Goal: Transaction & Acquisition: Purchase product/service

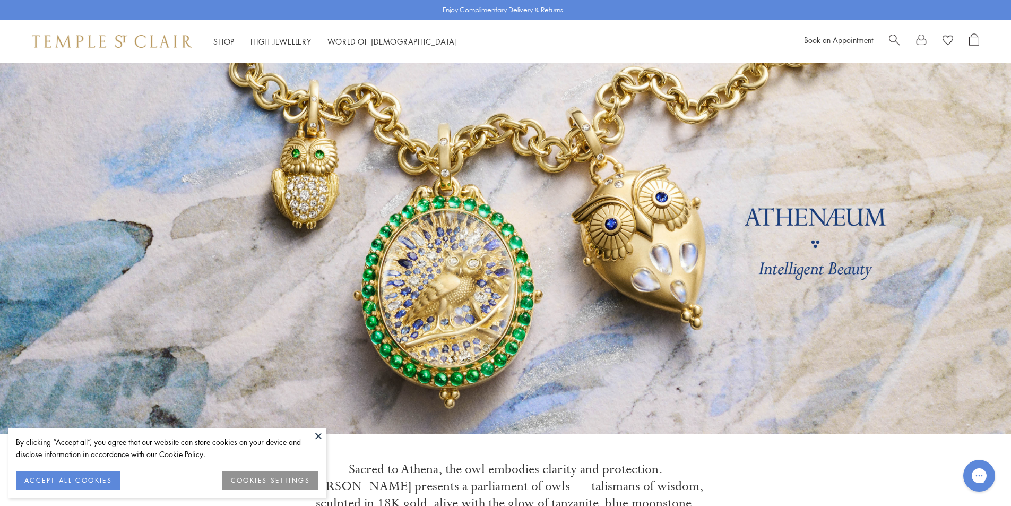
click at [893, 39] on span "Search" at bounding box center [894, 38] width 11 height 11
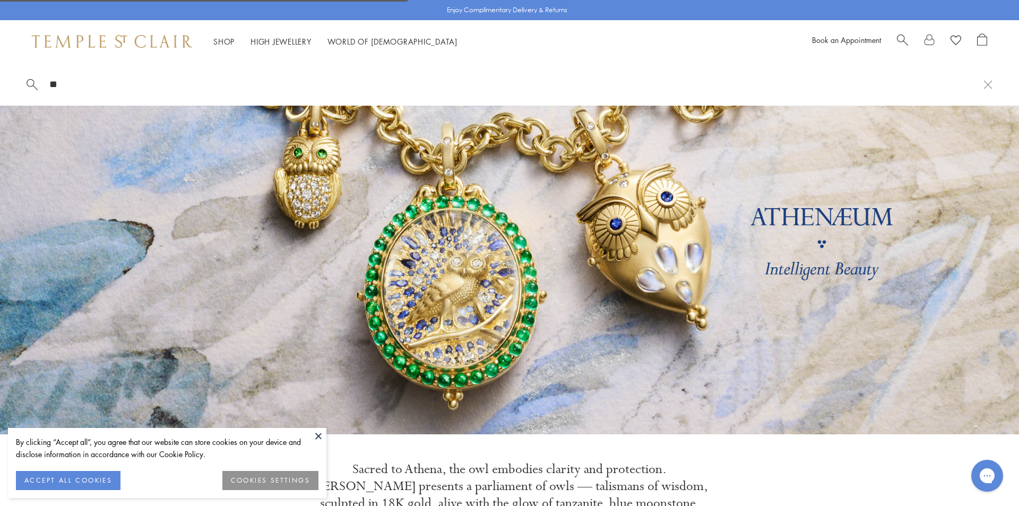
type input "*"
type input "*****"
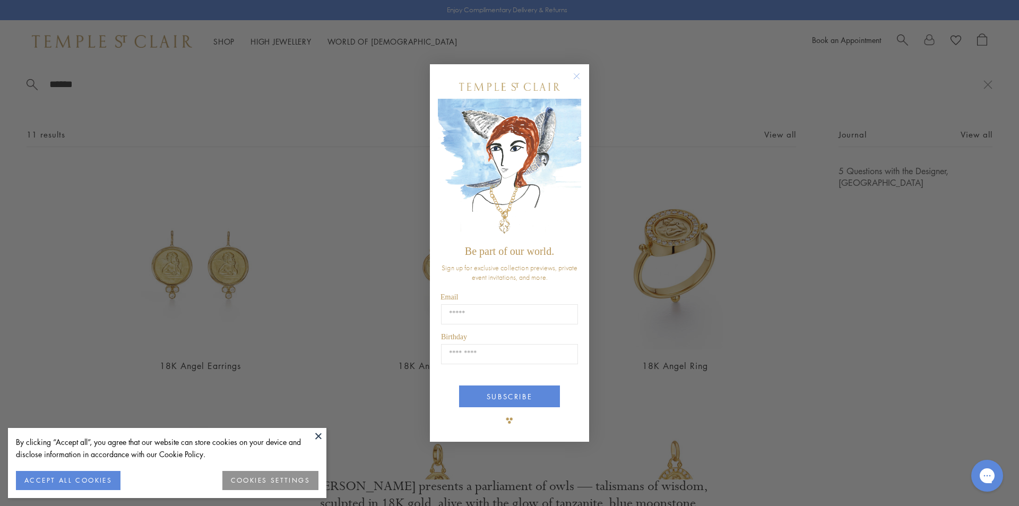
drag, startPoint x: 576, startPoint y: 73, endPoint x: 141, endPoint y: 64, distance: 434.6
click at [572, 73] on circle "Close dialog" at bounding box center [576, 75] width 13 height 13
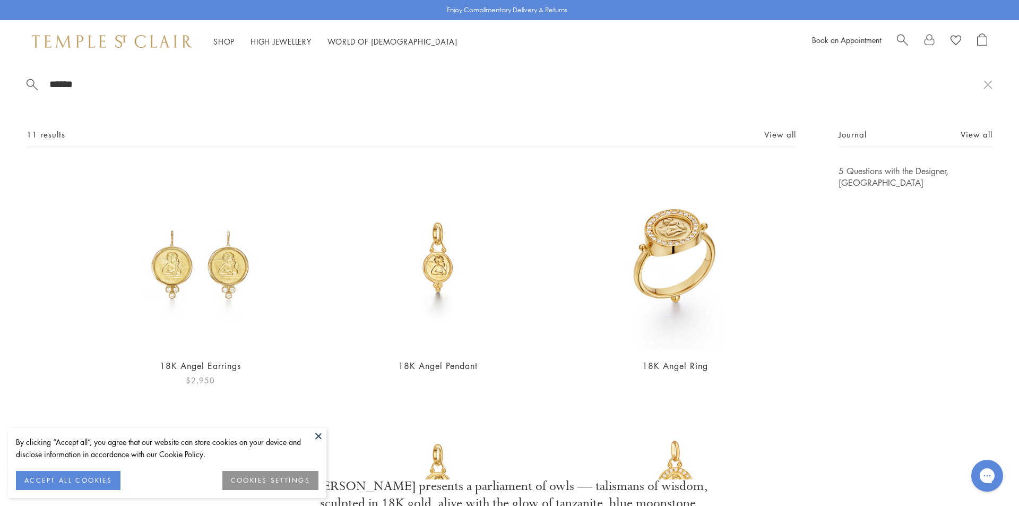
click at [203, 251] on img at bounding box center [200, 257] width 184 height 184
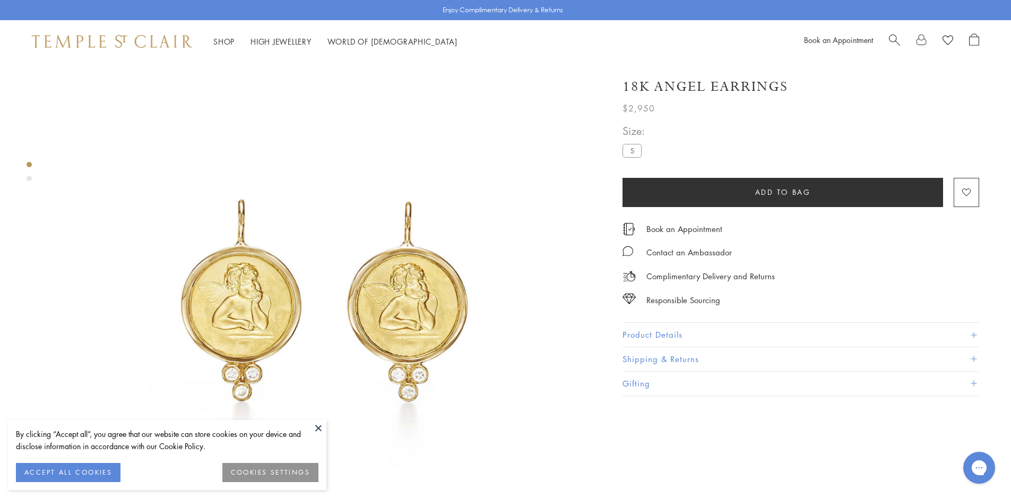
scroll to position [106, 0]
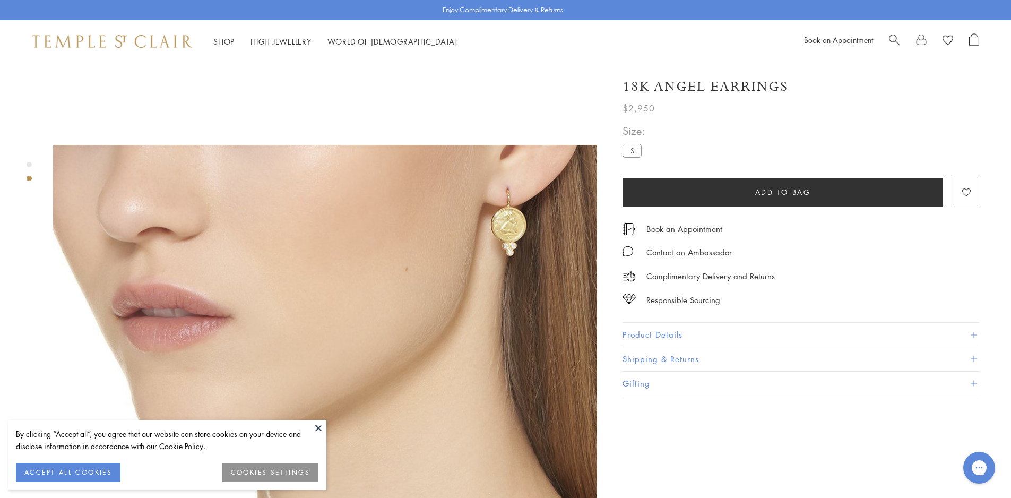
click at [700, 334] on button "Product Details" at bounding box center [800, 335] width 356 height 24
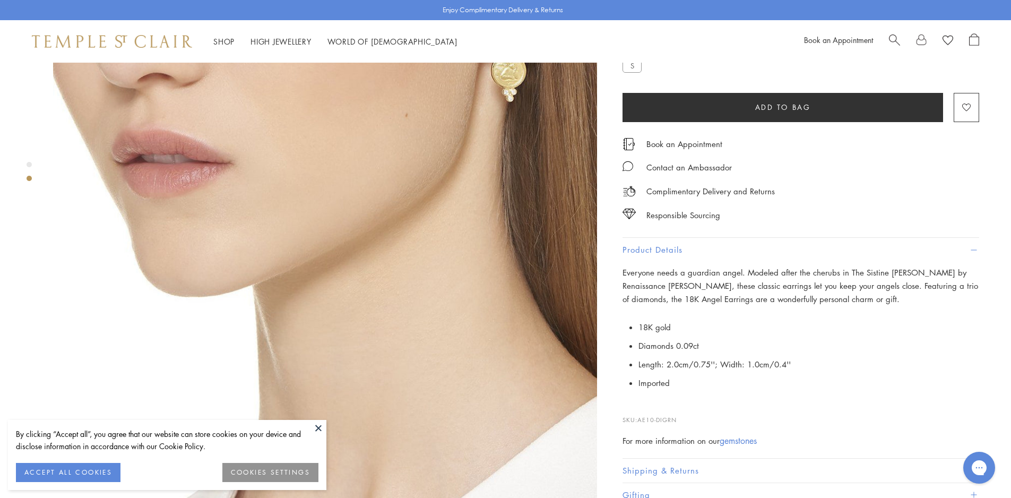
scroll to position [690, 0]
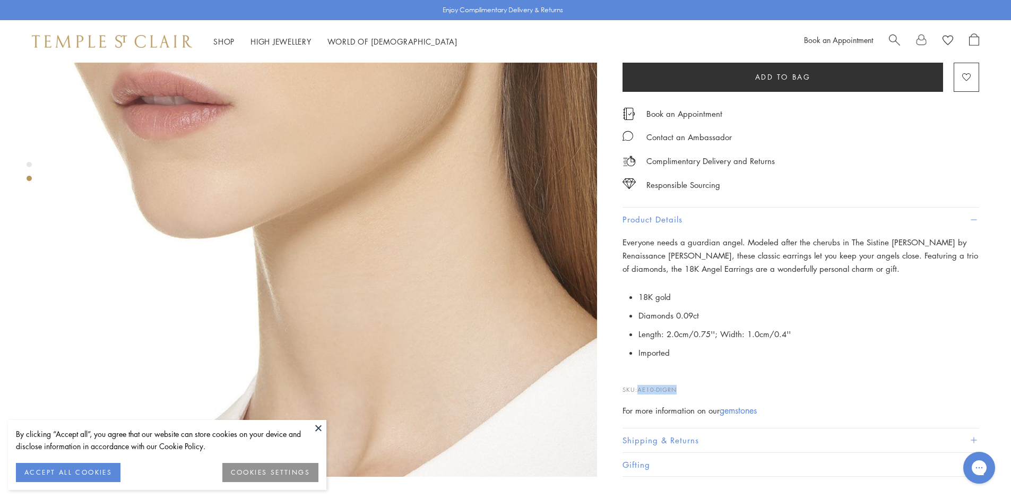
drag, startPoint x: 698, startPoint y: 370, endPoint x: 640, endPoint y: 377, distance: 58.2
click at [640, 377] on p "SKU: AE10-DIGRN" at bounding box center [800, 384] width 356 height 20
copy span "AE10-DIGRN"
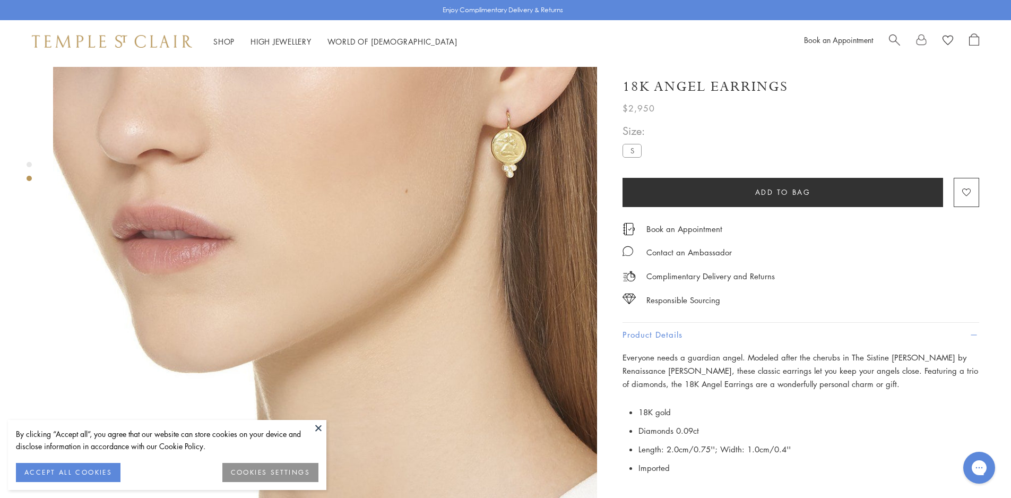
scroll to position [371, 0]
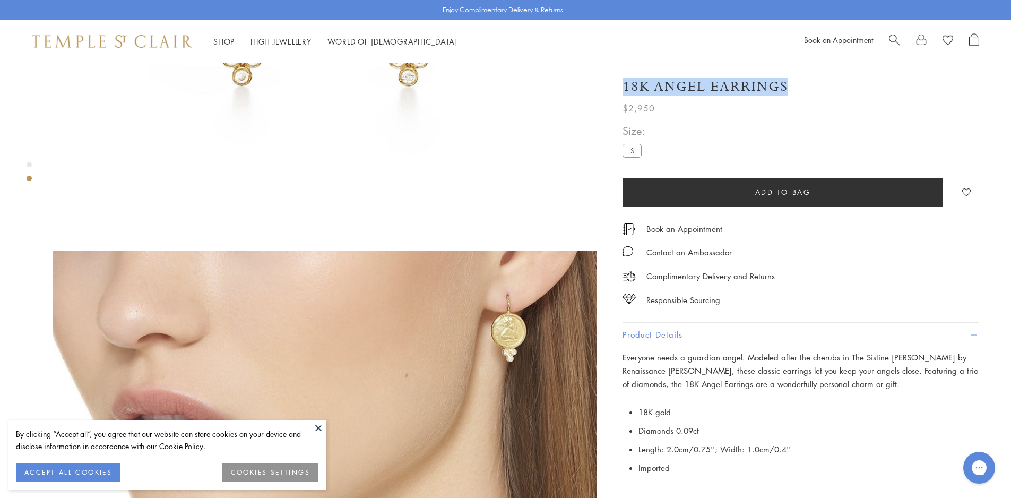
drag, startPoint x: 769, startPoint y: 92, endPoint x: 795, endPoint y: 85, distance: 27.0
click at [795, 85] on div "18K Angel Earrings" at bounding box center [800, 86] width 356 height 19
drag, startPoint x: 796, startPoint y: 84, endPoint x: 788, endPoint y: 88, distance: 9.1
click at [788, 88] on div "18K Angel Earrings" at bounding box center [800, 86] width 356 height 19
